Goal: Information Seeking & Learning: Learn about a topic

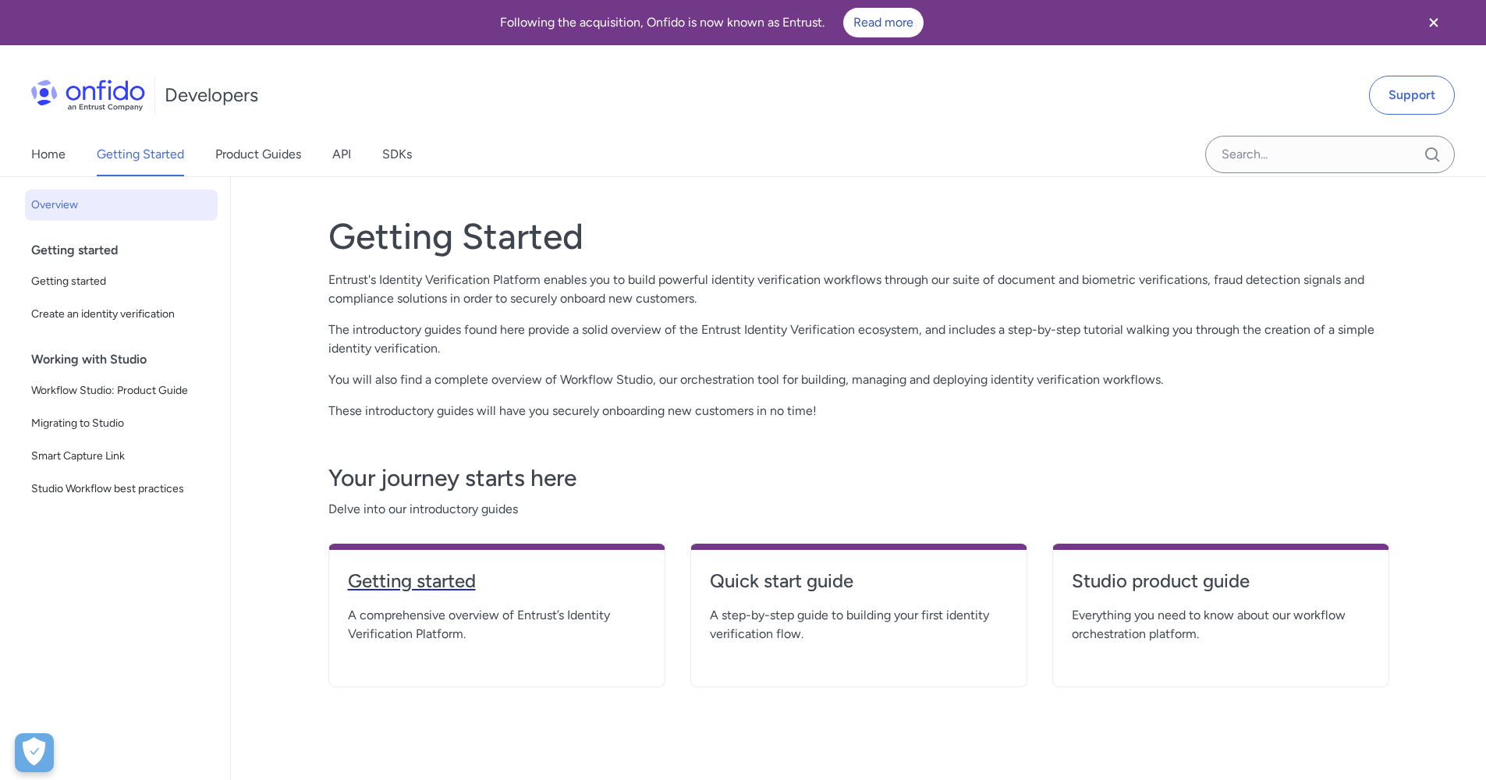
click at [428, 593] on h4 "Getting started" at bounding box center [497, 581] width 298 height 25
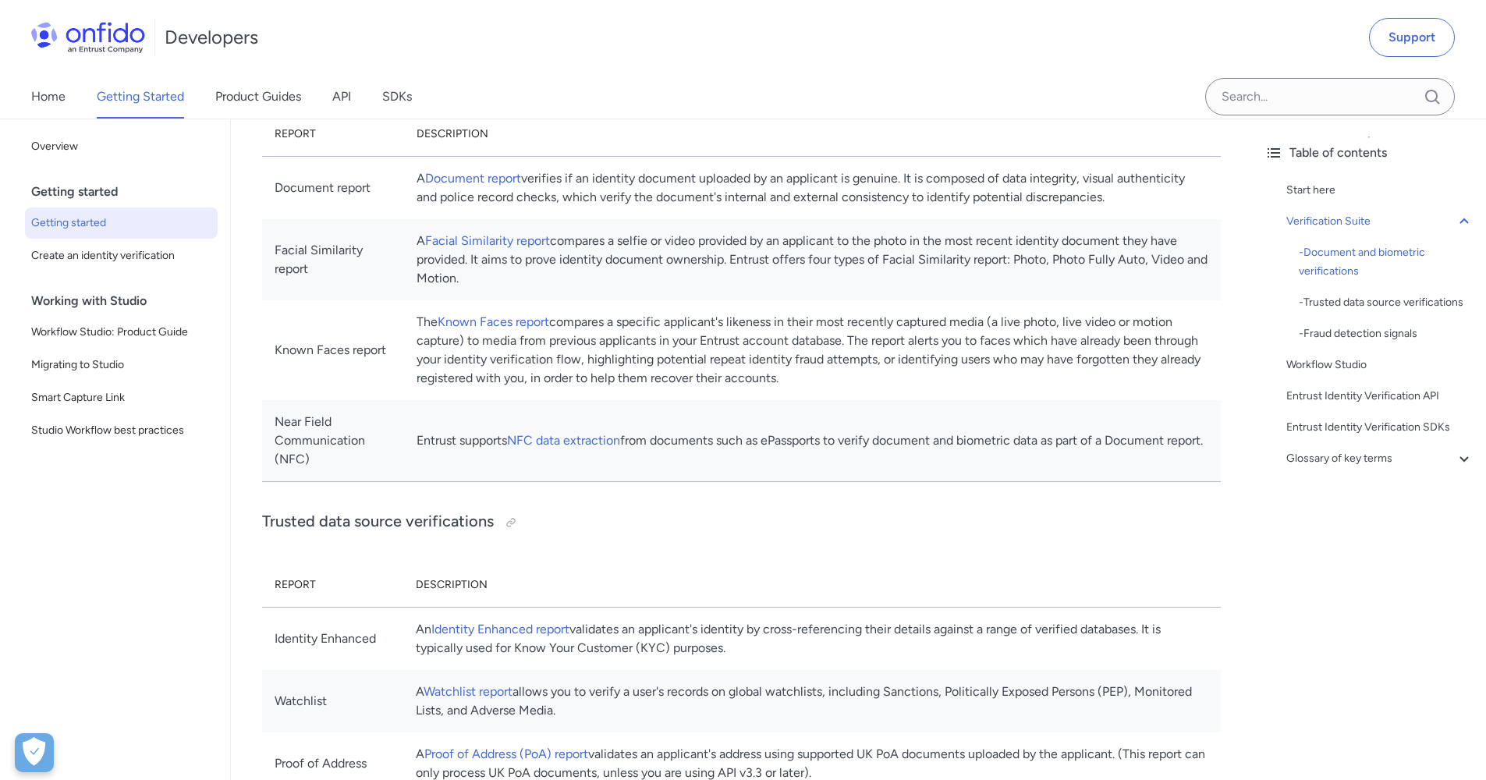
scroll to position [615, 0]
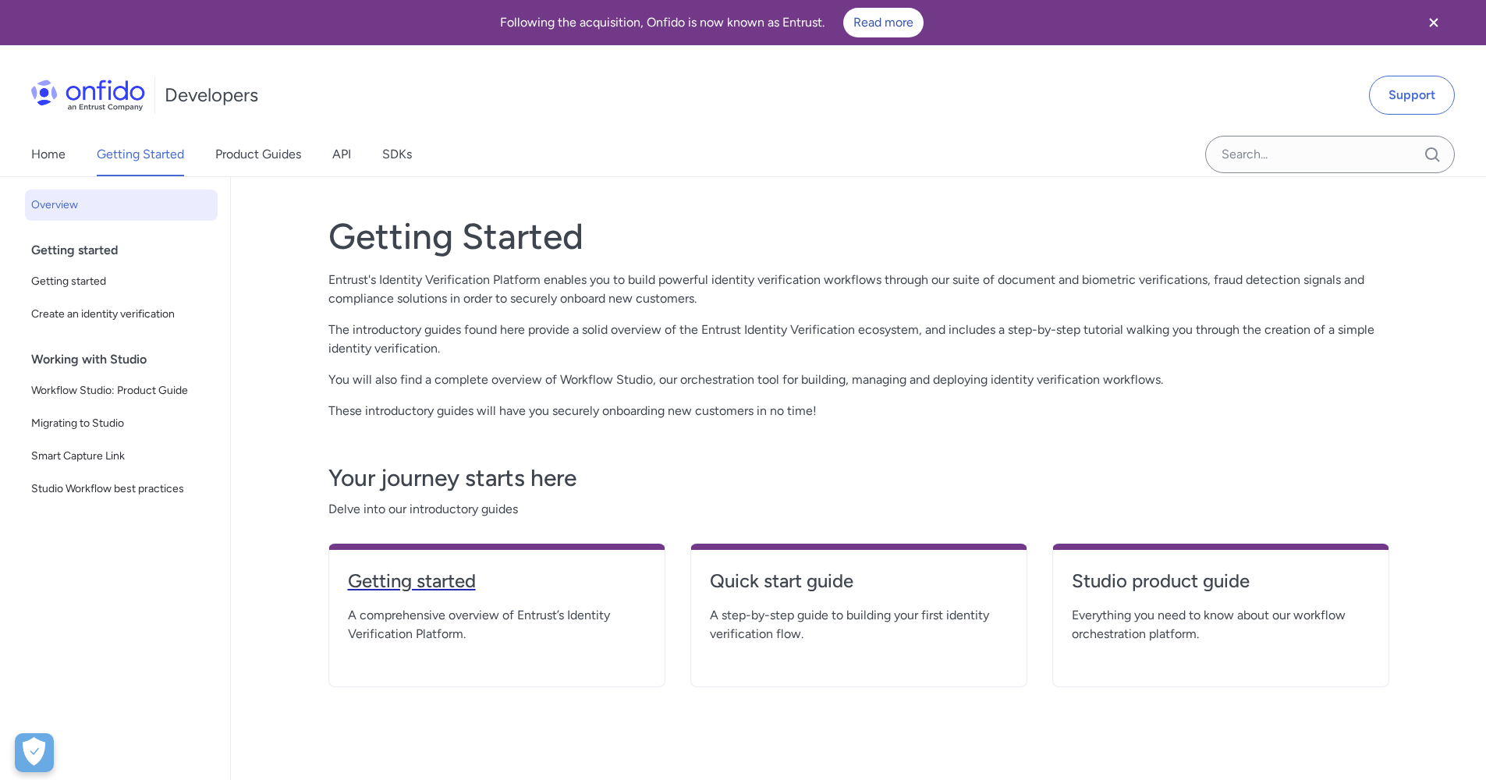
click at [448, 583] on h4 "Getting started" at bounding box center [497, 581] width 298 height 25
click at [757, 587] on h4 "Quick start guide" at bounding box center [859, 581] width 298 height 25
click at [1080, 586] on h4 "Studio product guide" at bounding box center [1221, 581] width 298 height 25
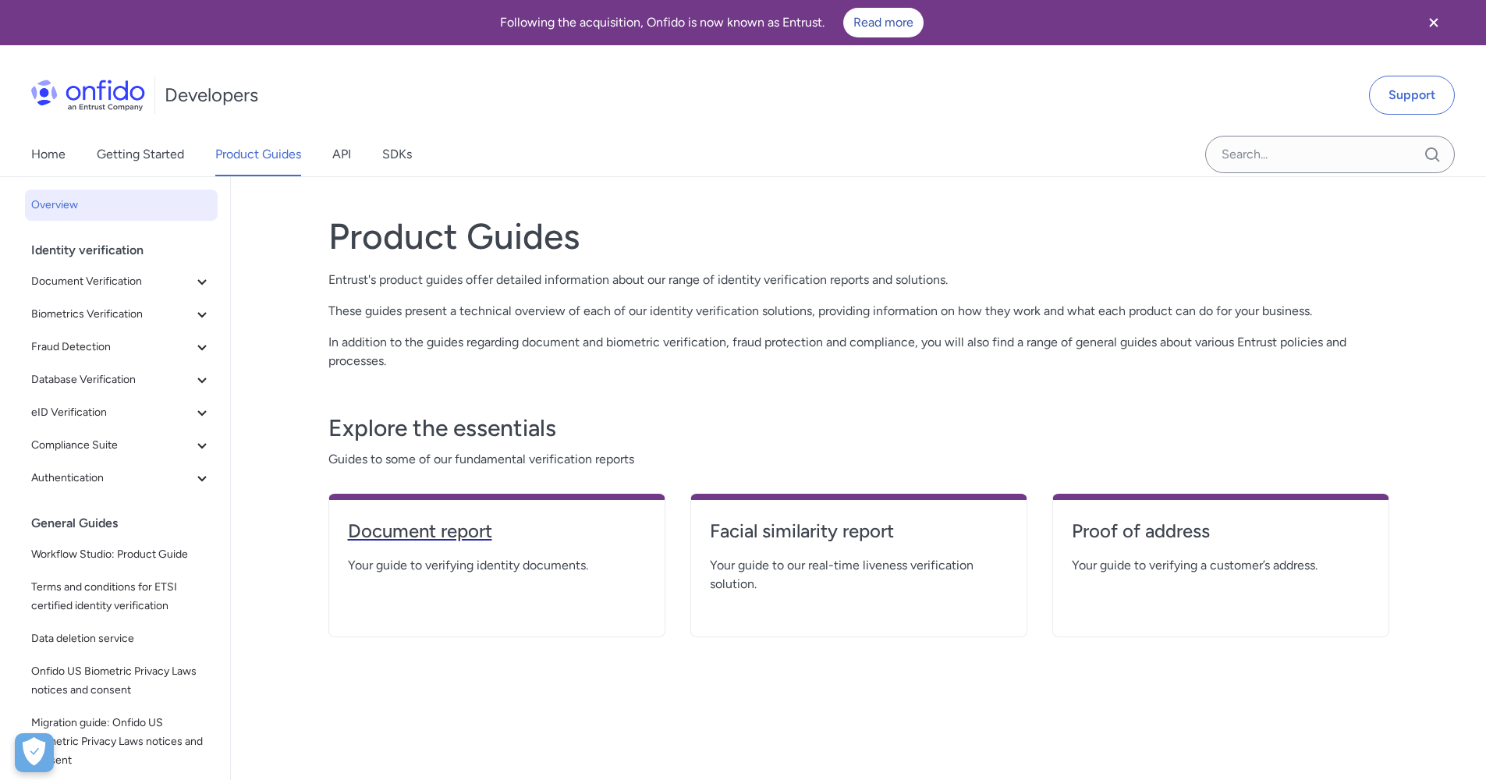
click at [424, 540] on h4 "Document report" at bounding box center [497, 531] width 298 height 25
click at [779, 525] on h4 "Facial similarity report" at bounding box center [859, 531] width 298 height 25
click at [1087, 527] on h4 "Proof of address" at bounding box center [1221, 531] width 298 height 25
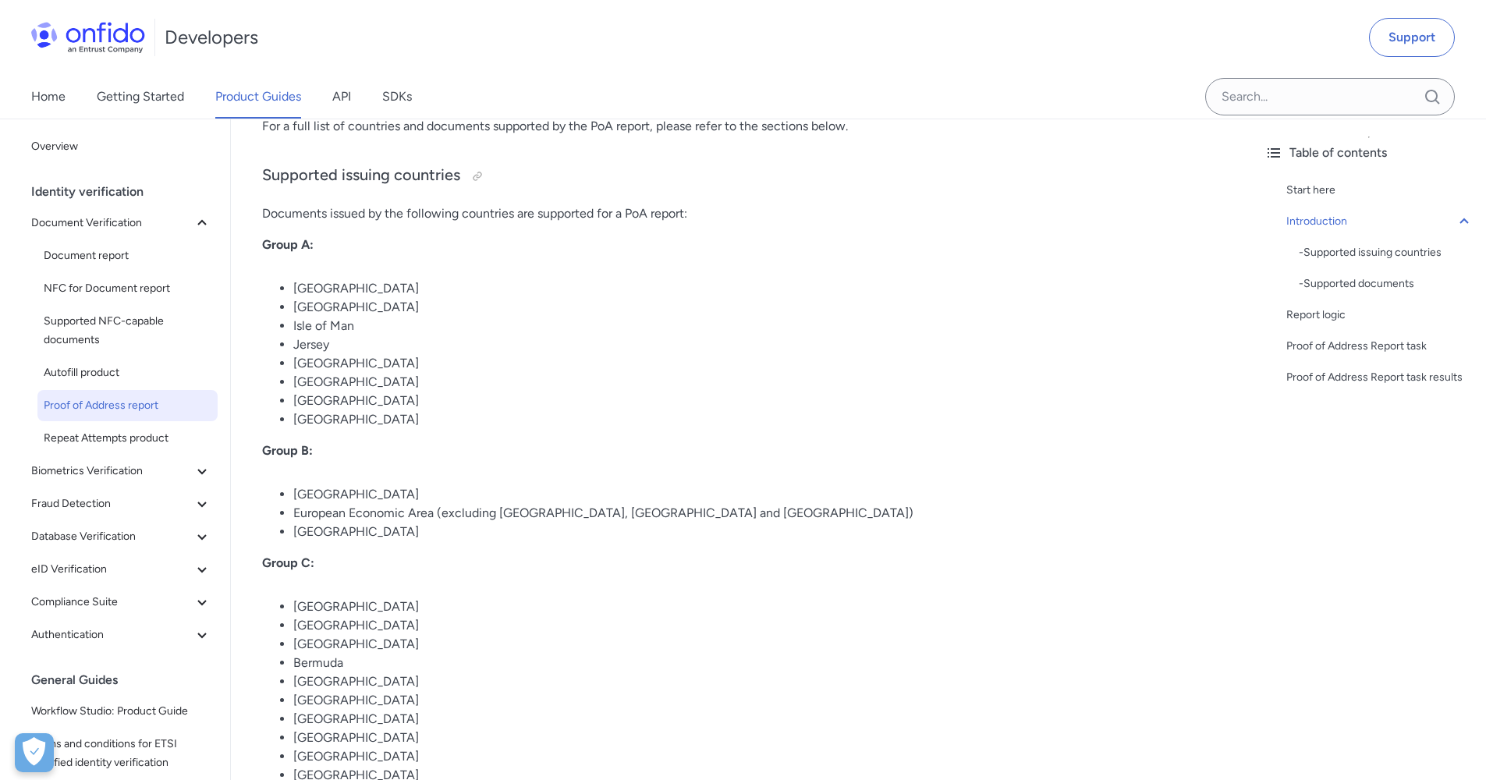
scroll to position [560, 0]
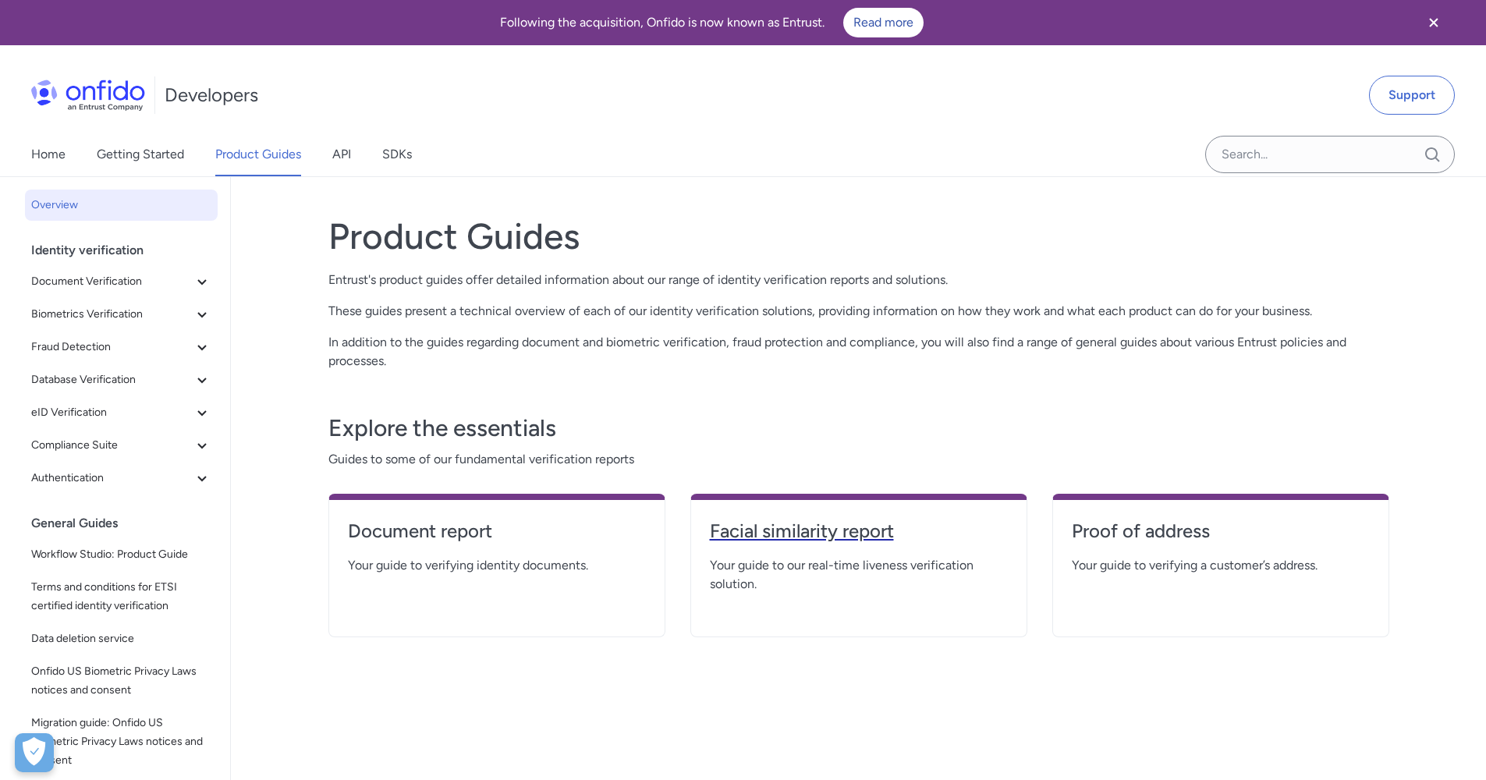
click at [826, 551] on link "Facial similarity report" at bounding box center [859, 537] width 298 height 37
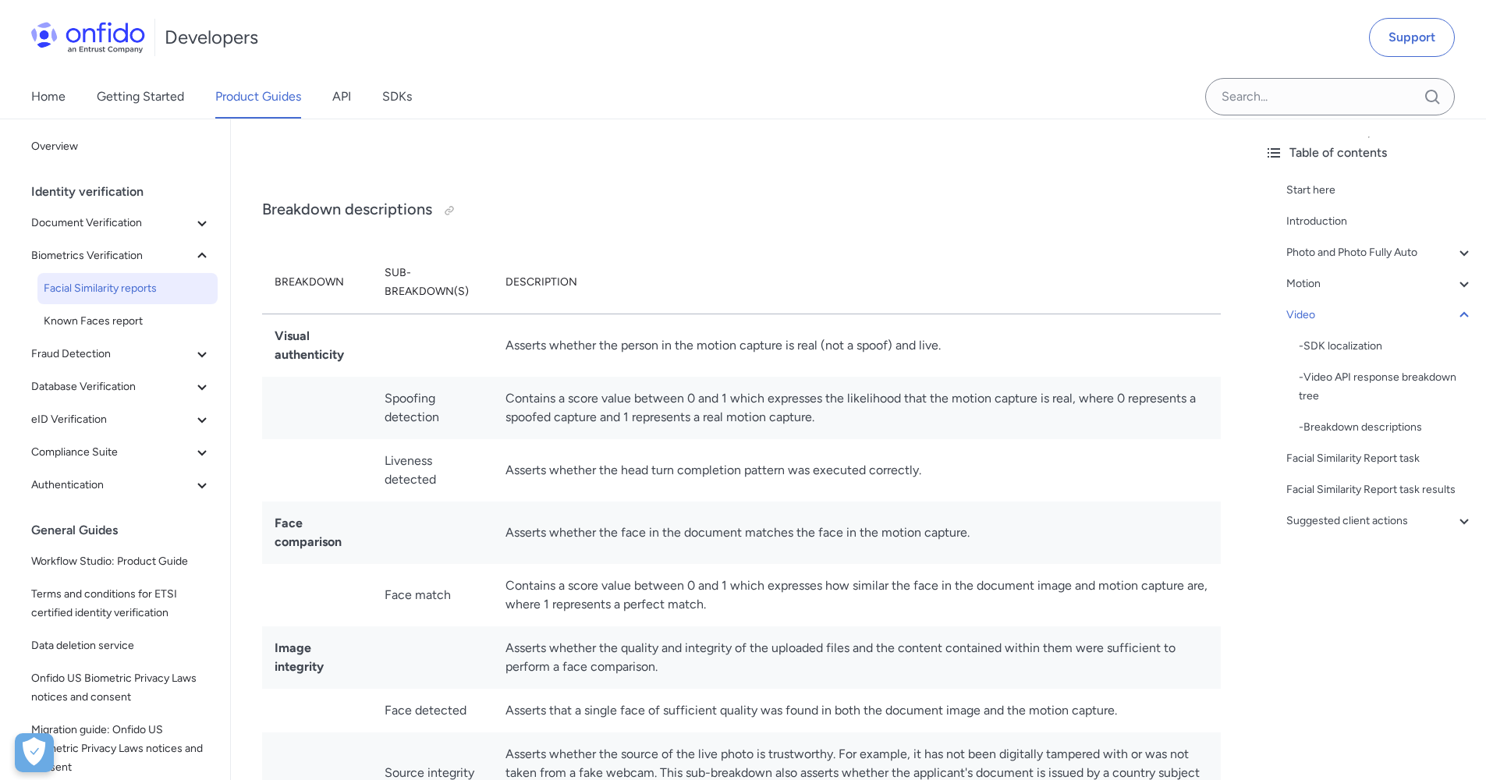
scroll to position [3400, 0]
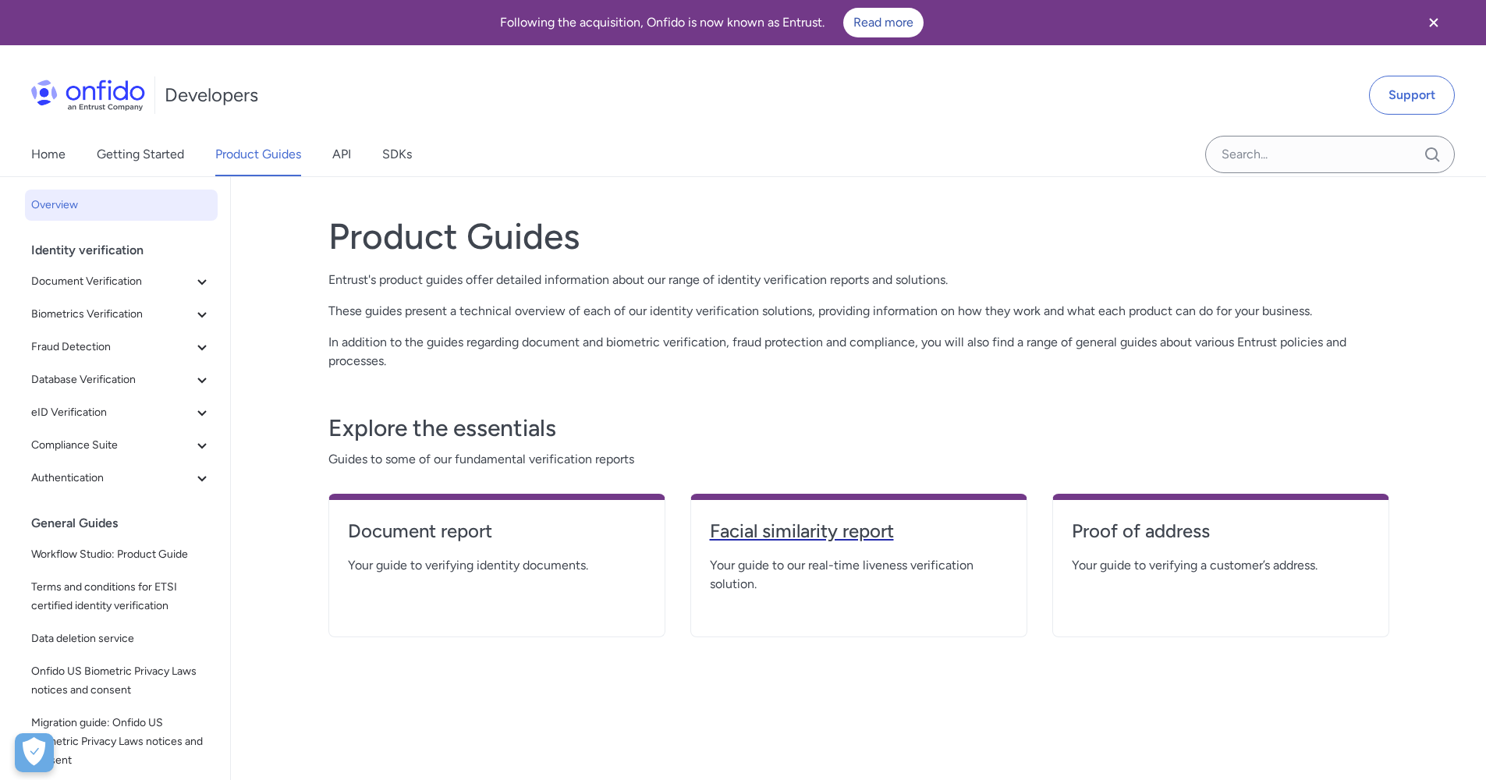
click at [869, 537] on h4 "Facial similarity report" at bounding box center [859, 531] width 298 height 25
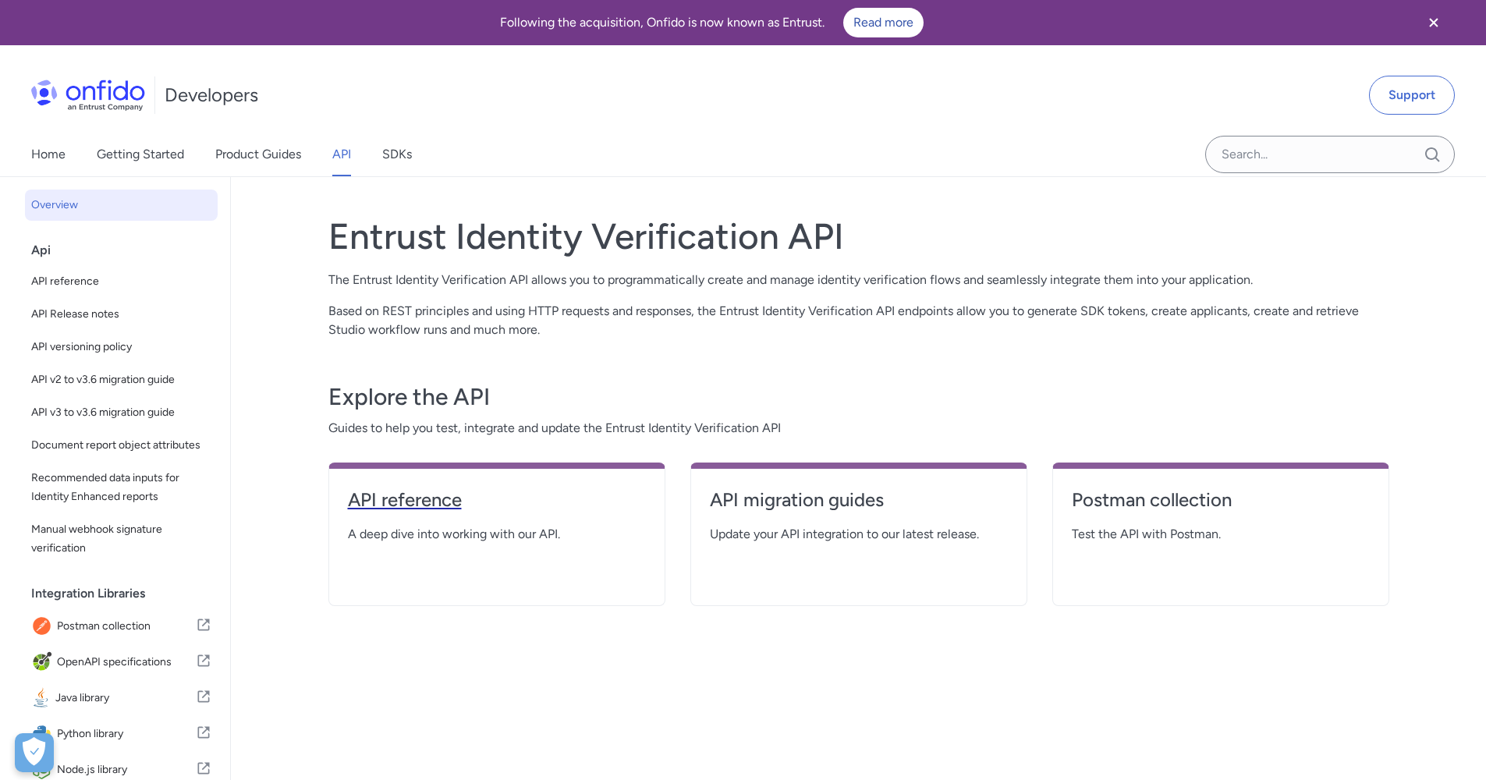
click at [438, 507] on h4 "API reference" at bounding box center [497, 499] width 298 height 25
select select "http"
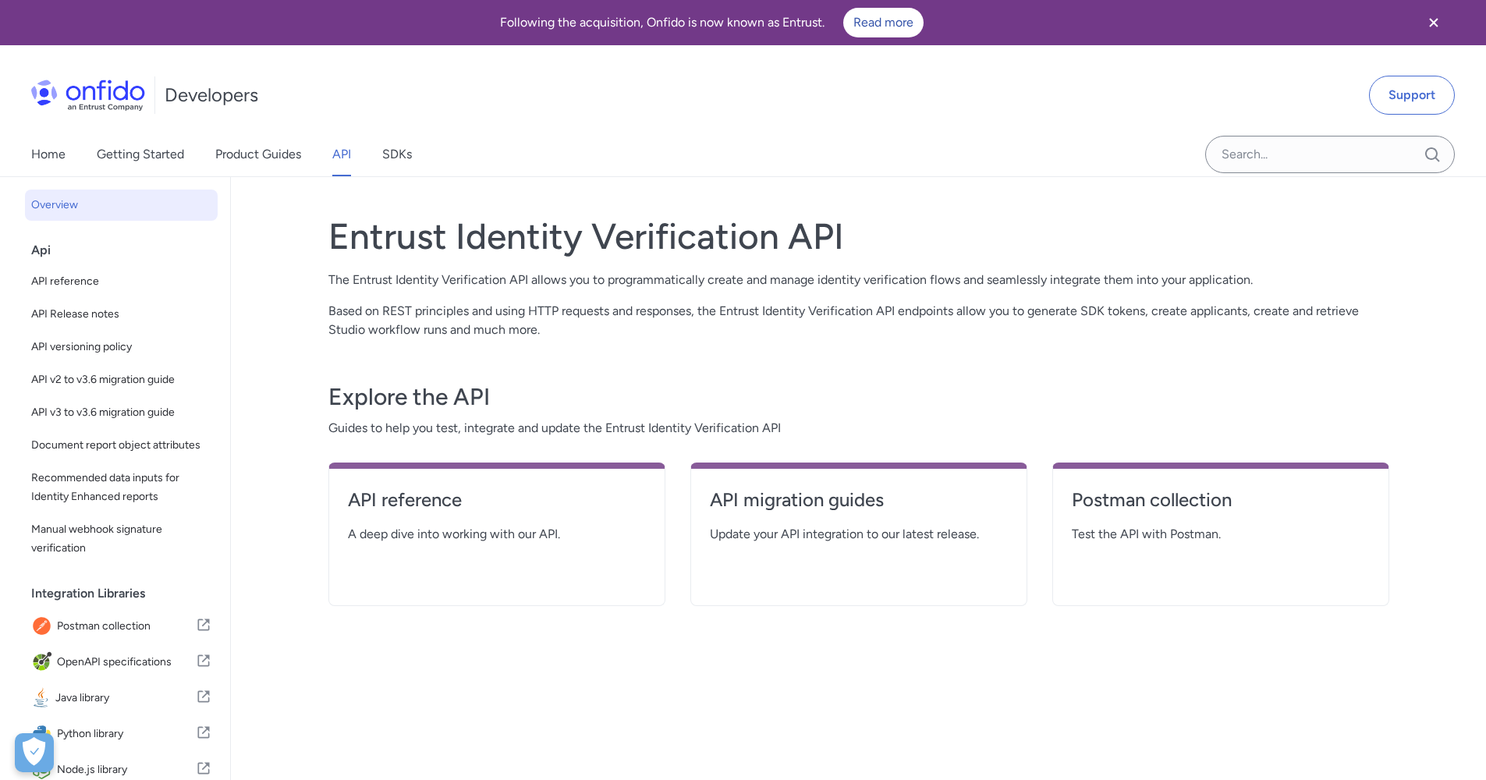
select select "http"
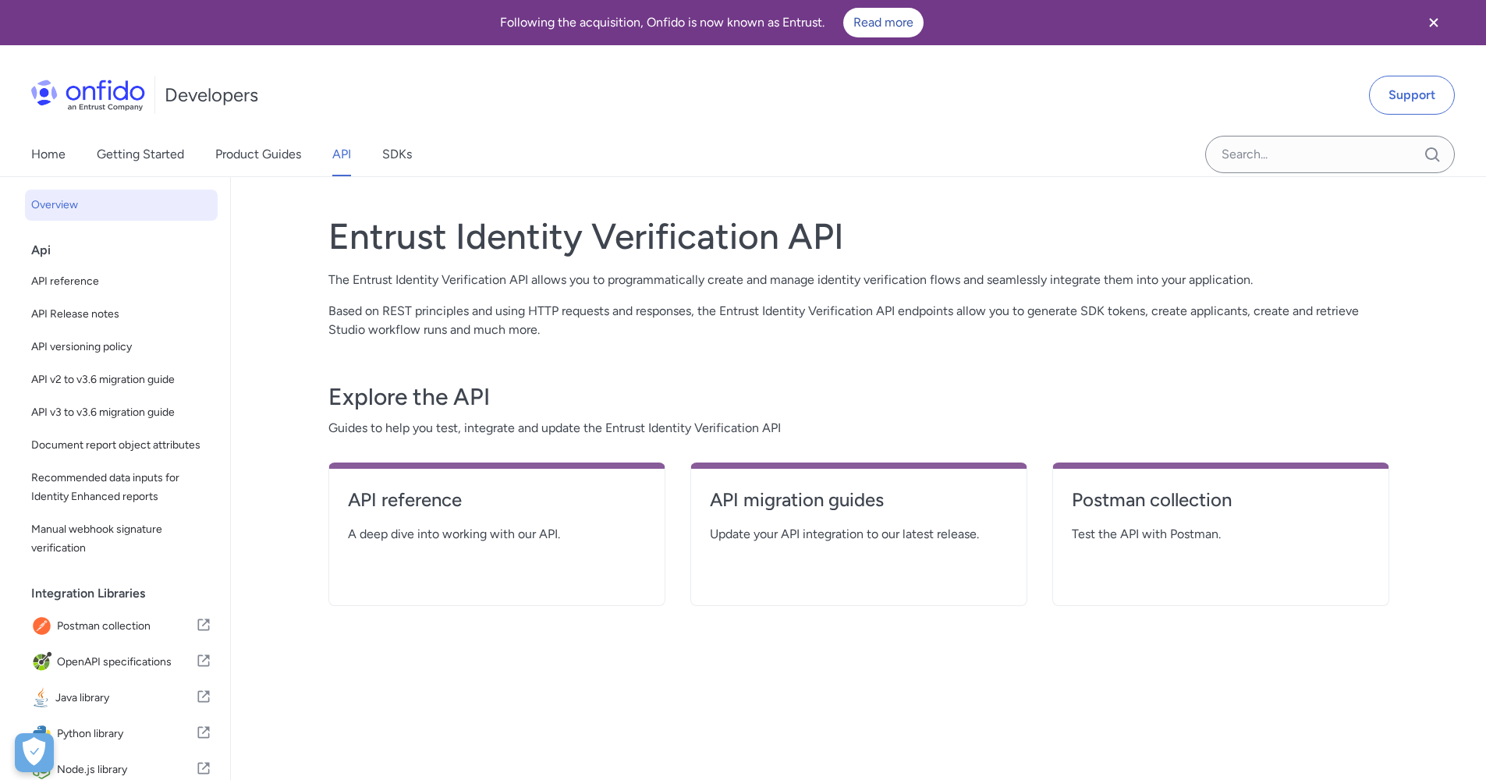
select select "http"
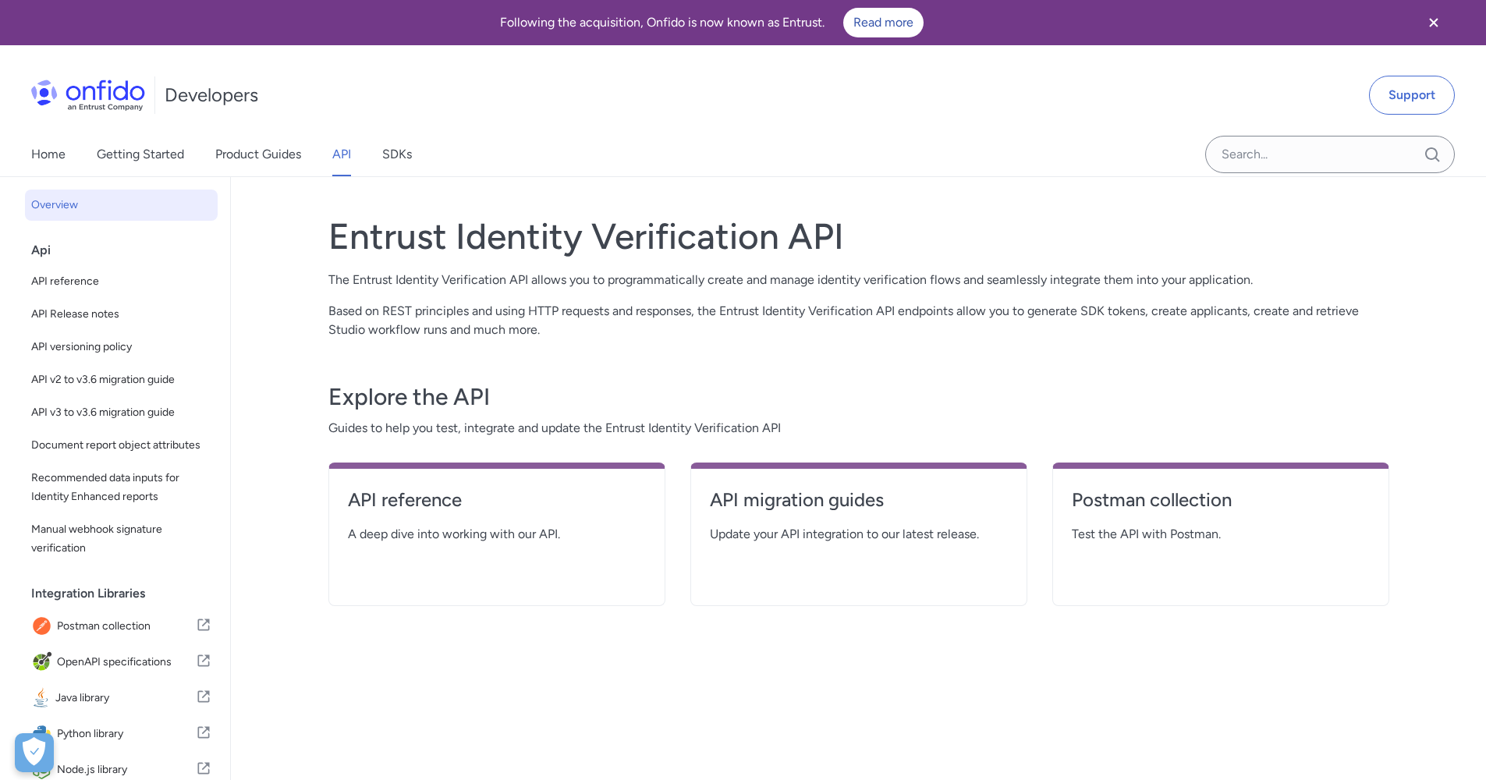
select select "http"
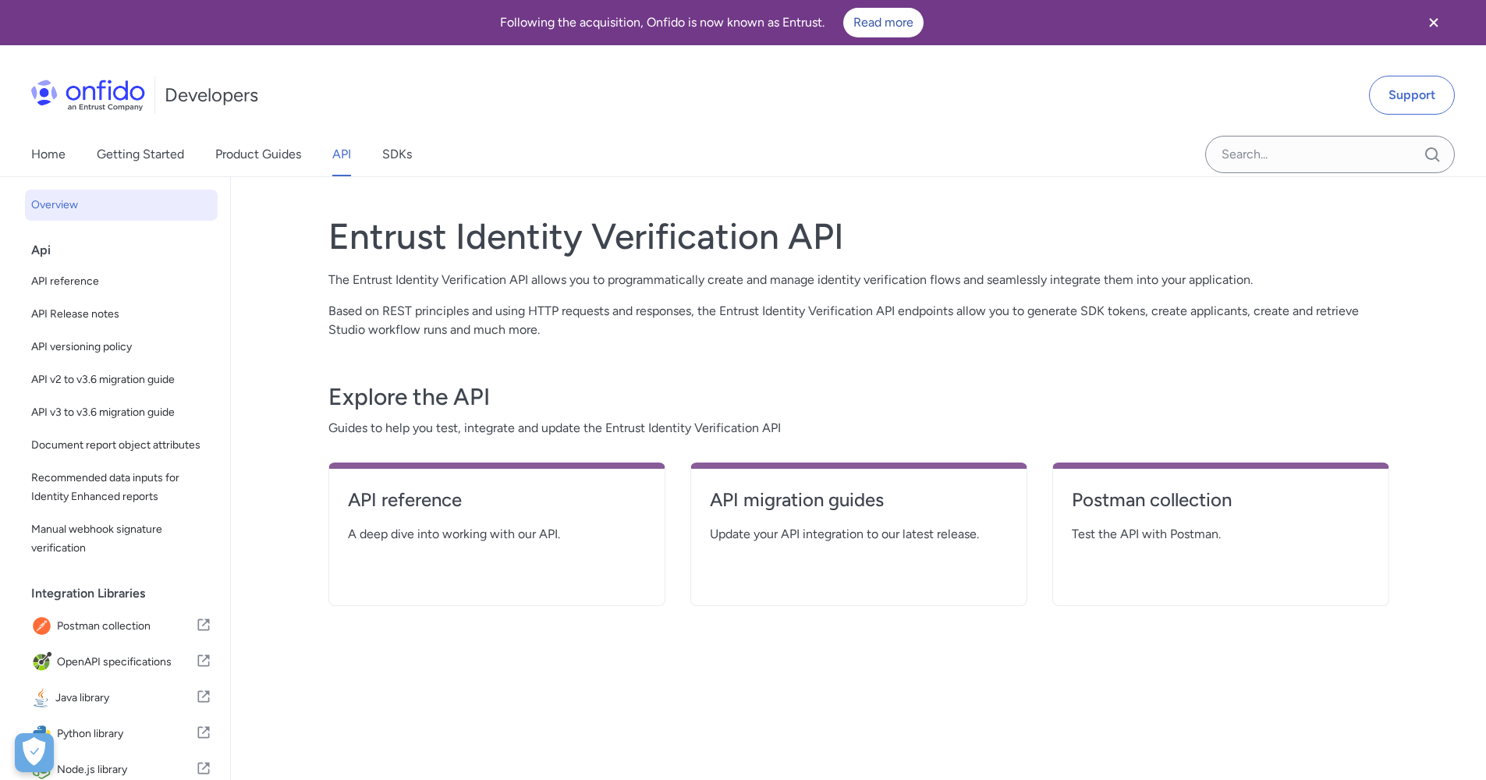
select select "http"
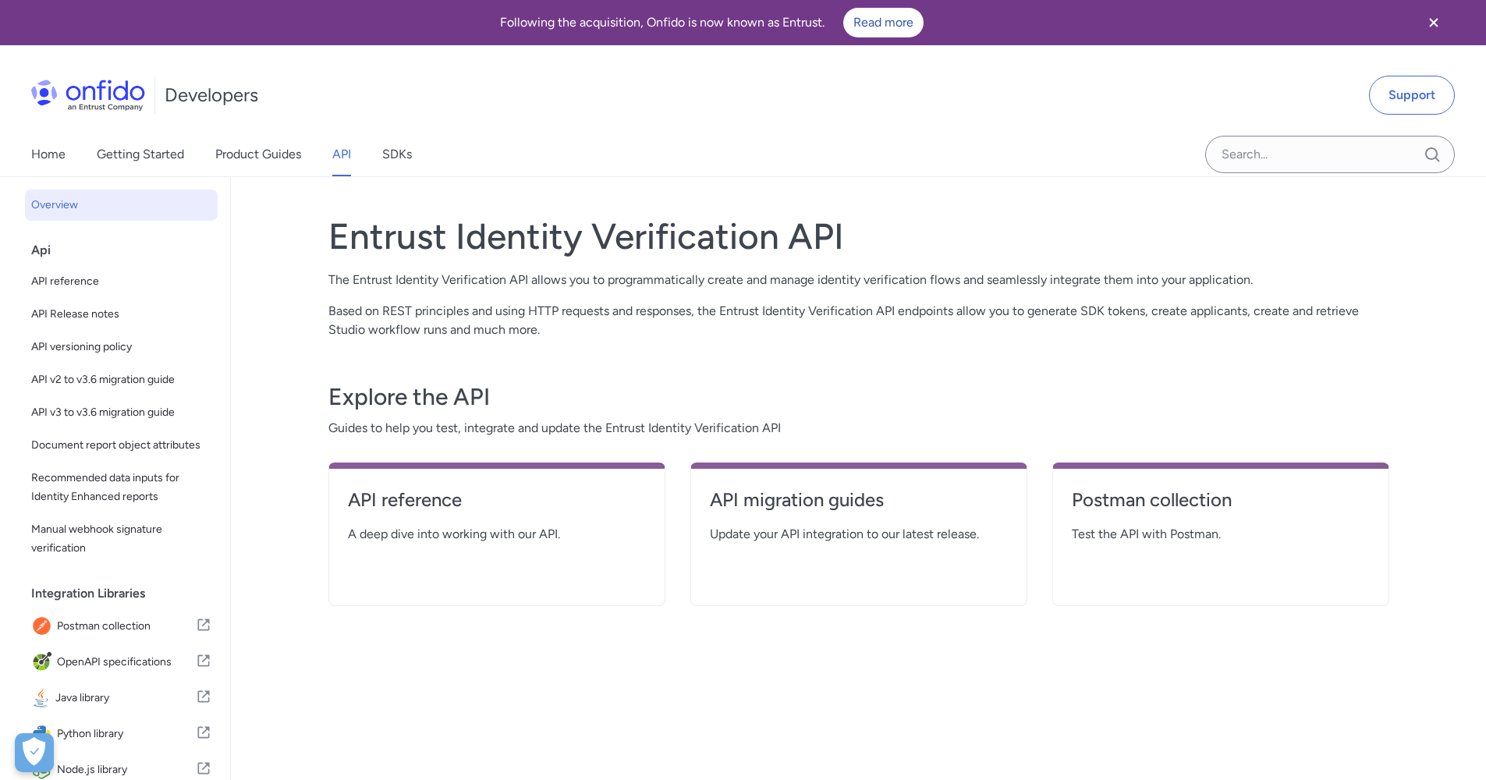
select select "http"
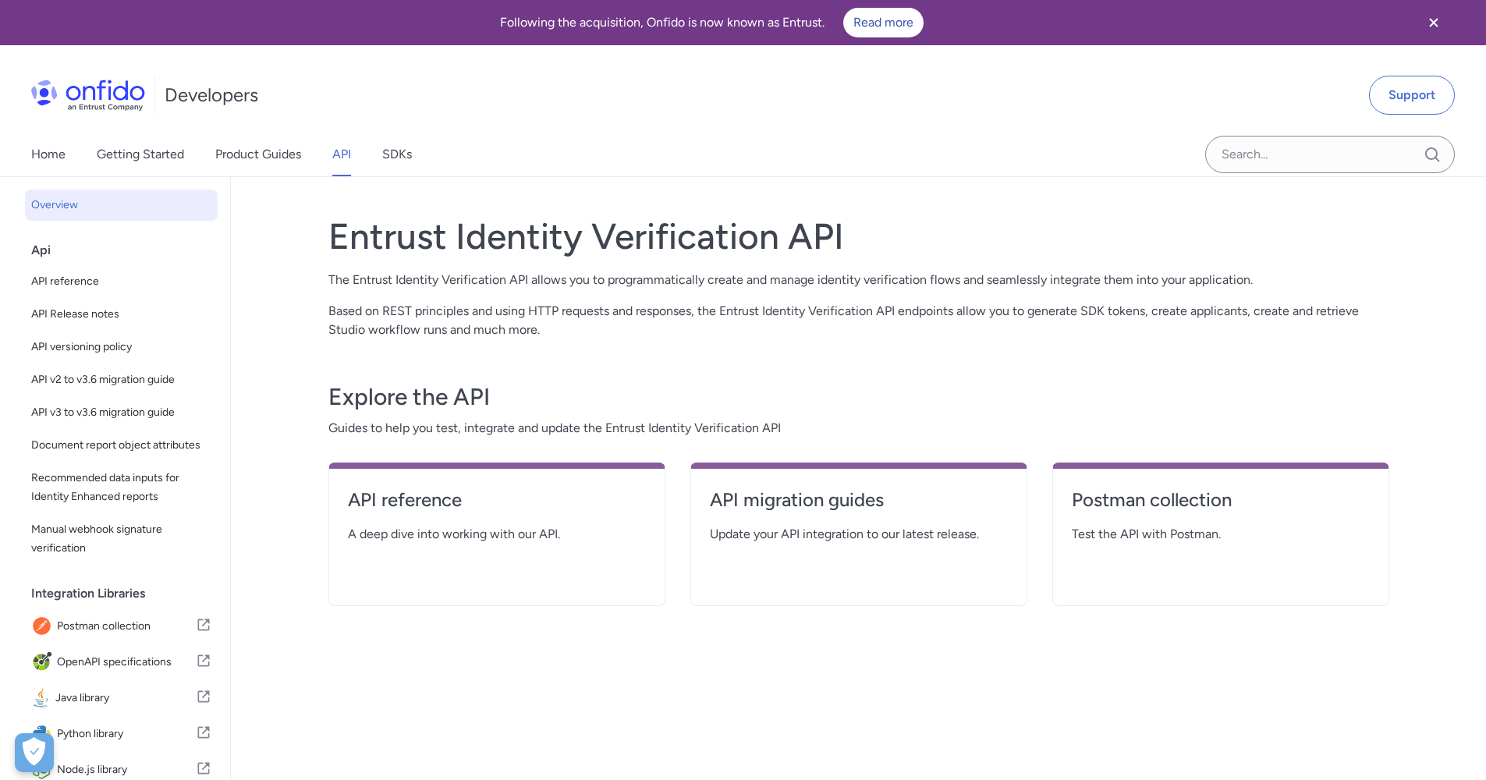
select select "http"
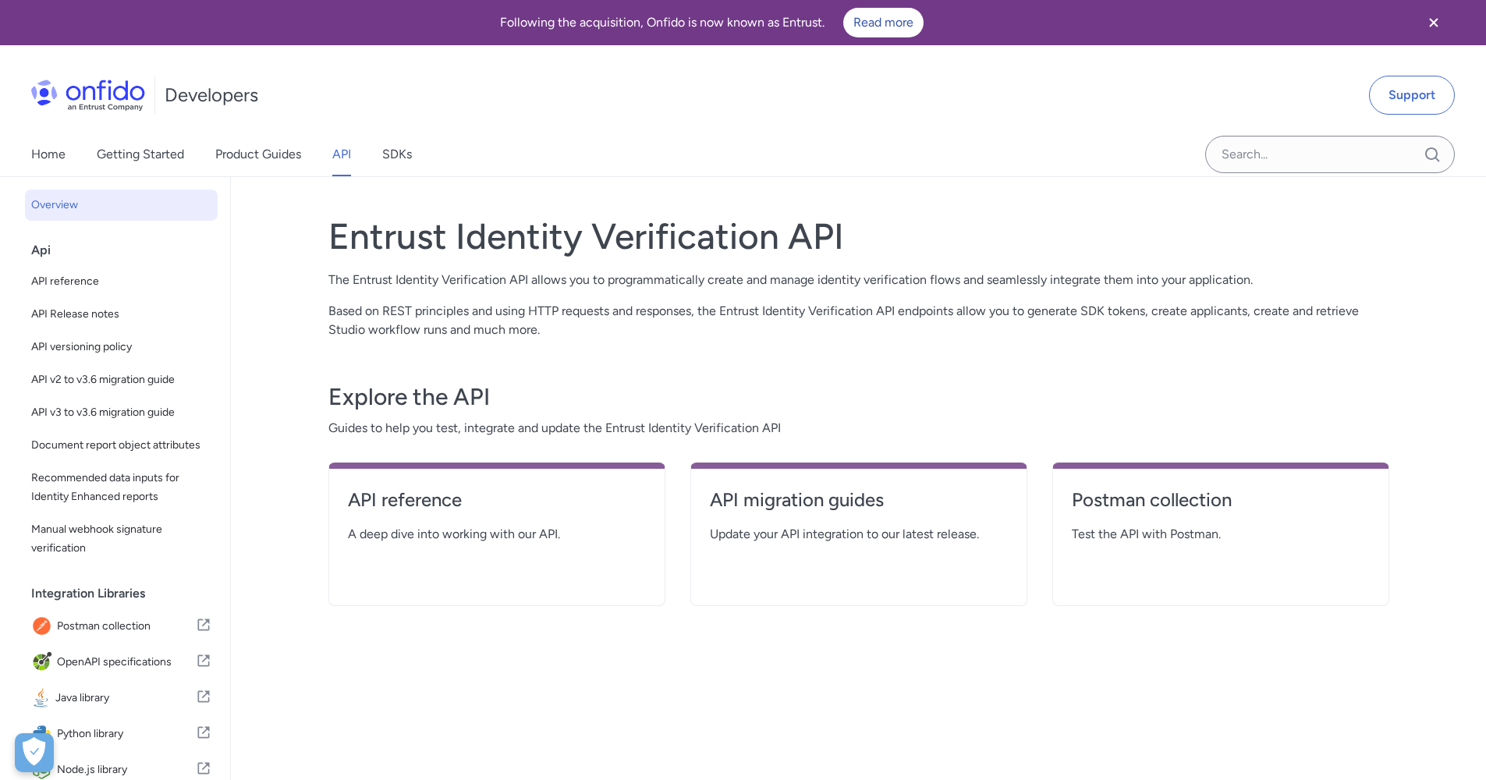
select select "http"
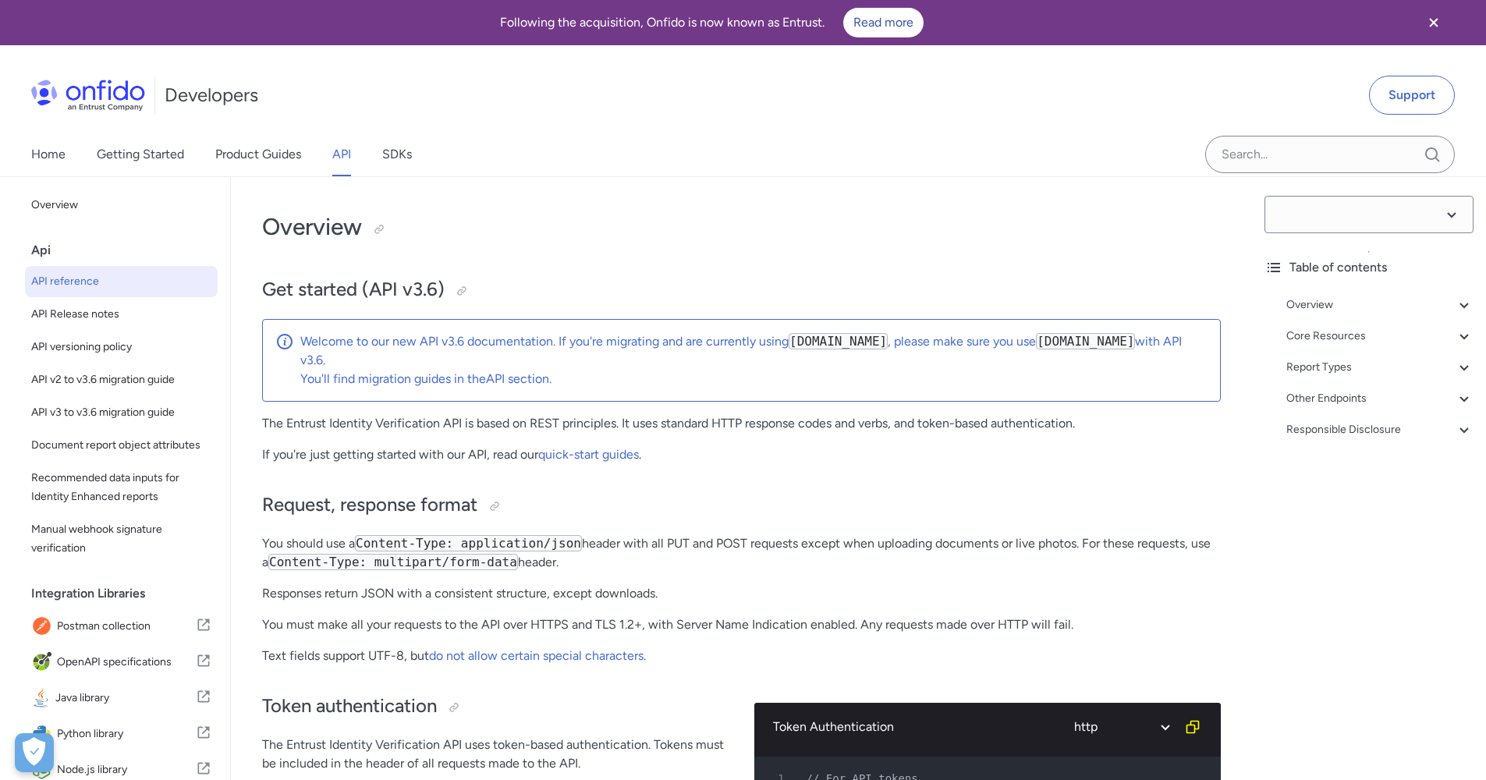
select select "3.6.0"
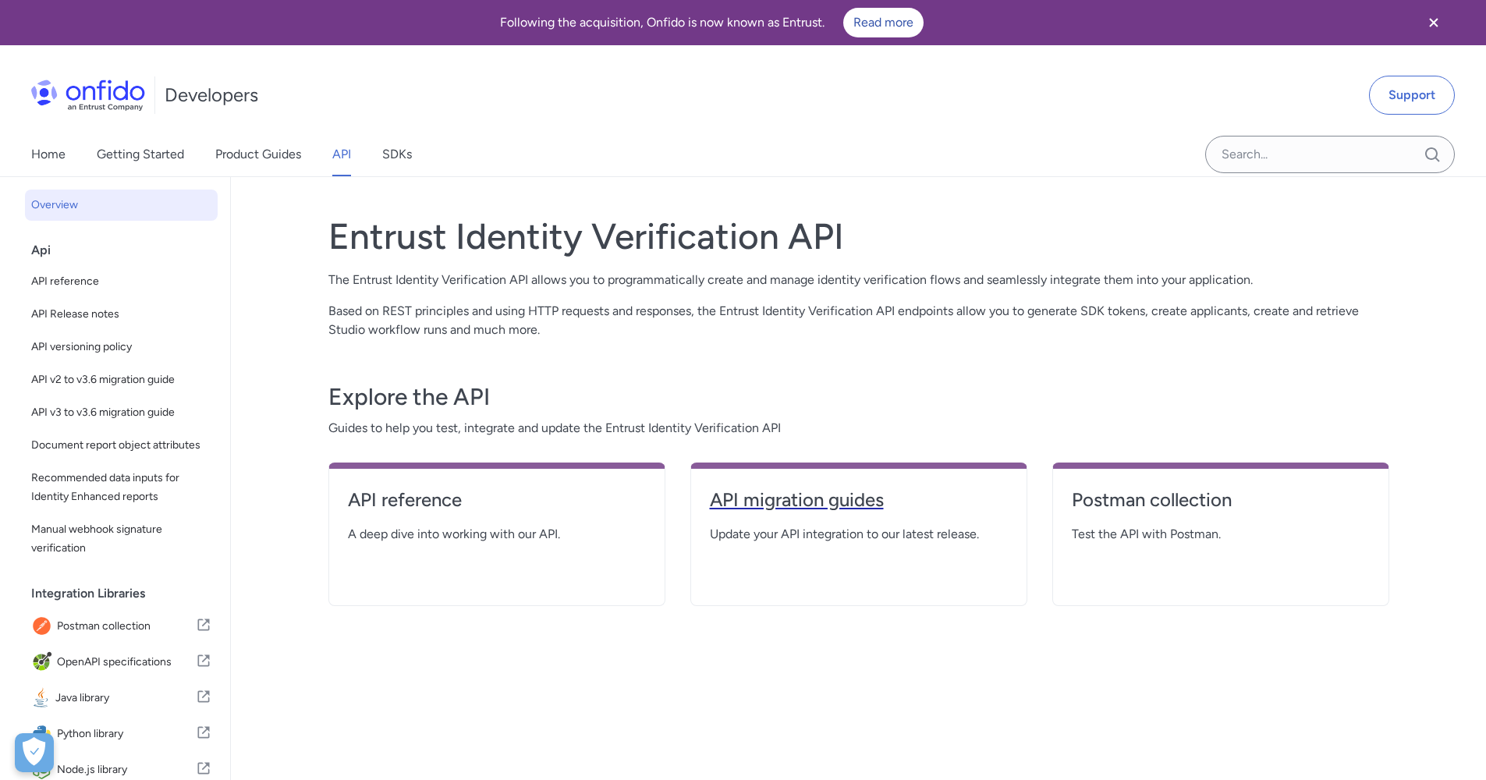
click at [810, 497] on h4 "API migration guides" at bounding box center [859, 499] width 298 height 25
click at [1149, 507] on h4 "Postman collection" at bounding box center [1221, 499] width 298 height 25
click at [813, 503] on h4 "API migration guides" at bounding box center [859, 499] width 298 height 25
